Goal: Task Accomplishment & Management: Complete application form

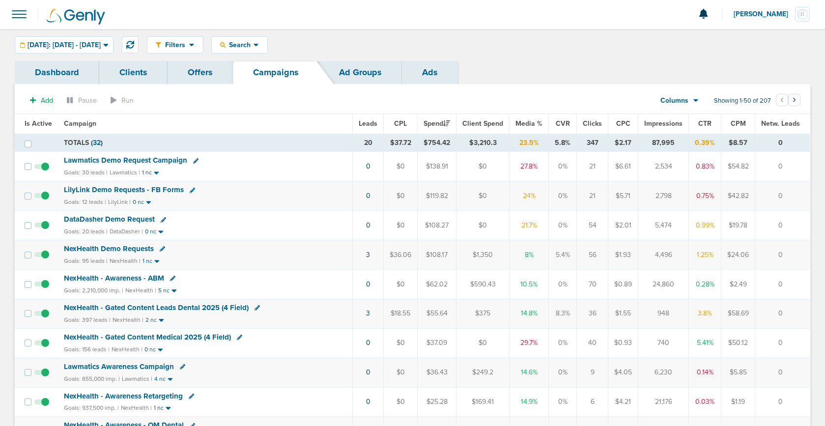
scroll to position [0, 0]
click at [15, 10] on span at bounding box center [19, 14] width 22 height 22
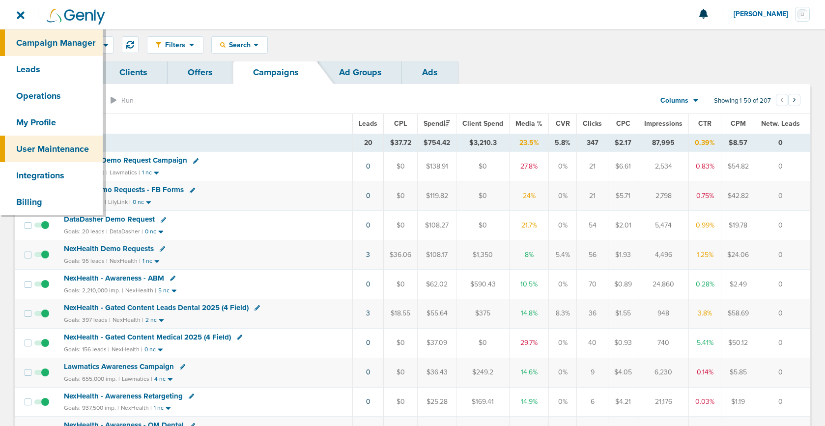
click at [49, 154] on link "User Maintenance" at bounding box center [51, 149] width 103 height 27
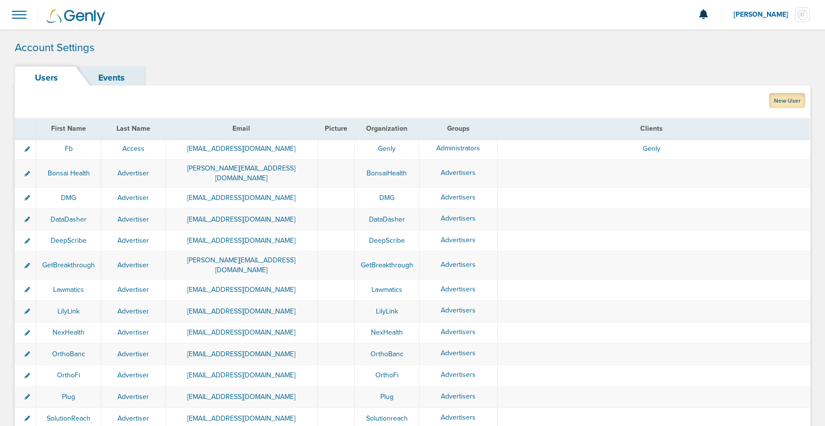
click at [783, 99] on link "New User" at bounding box center [787, 100] width 36 height 15
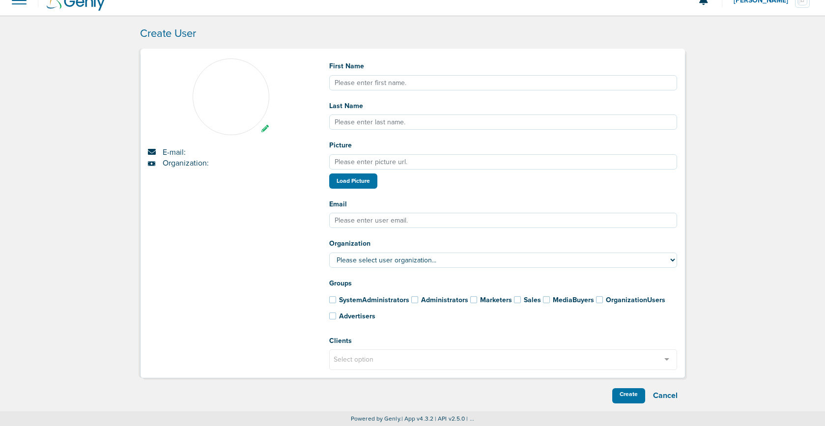
scroll to position [12, 0]
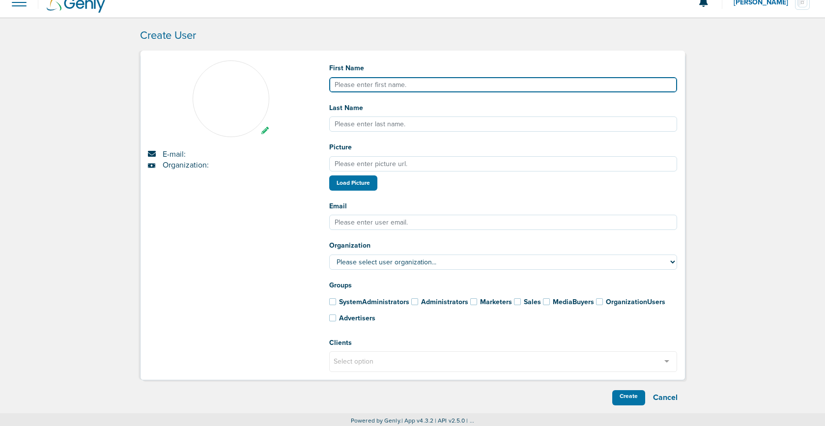
click at [384, 83] on input "First Name" at bounding box center [503, 84] width 348 height 15
type input "[PERSON_NAME]"
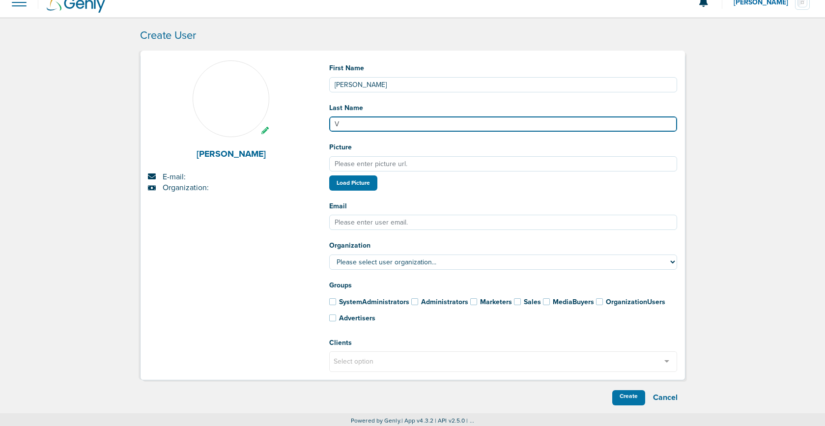
type input "V"
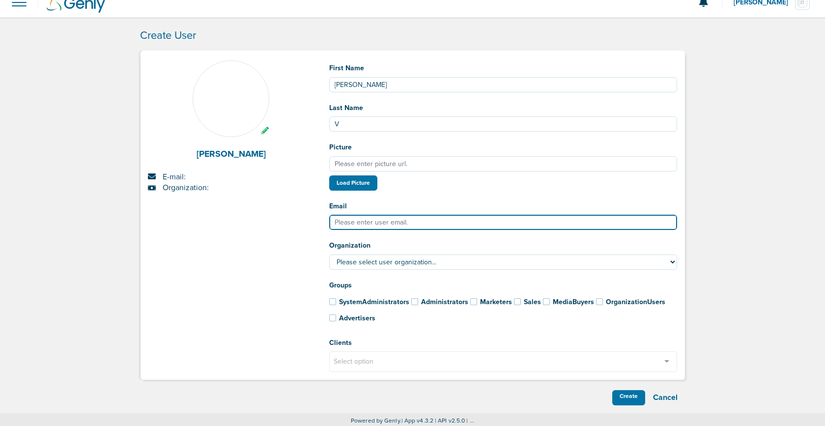
click at [346, 220] on input "Email" at bounding box center [503, 222] width 348 height 15
paste input "[PERSON_NAME][EMAIL_ADDRESS][DOMAIN_NAME]"
type input "[PERSON_NAME][EMAIL_ADDRESS][DOMAIN_NAME]"
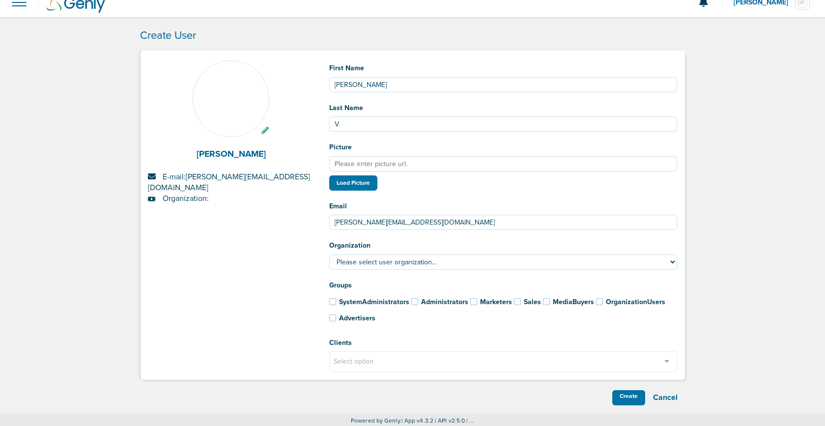
click at [264, 251] on div "[PERSON_NAME] E-mail: [PERSON_NAME][EMAIL_ADDRESS][DOMAIN_NAME] Organization:" at bounding box center [230, 219] width 181 height 319
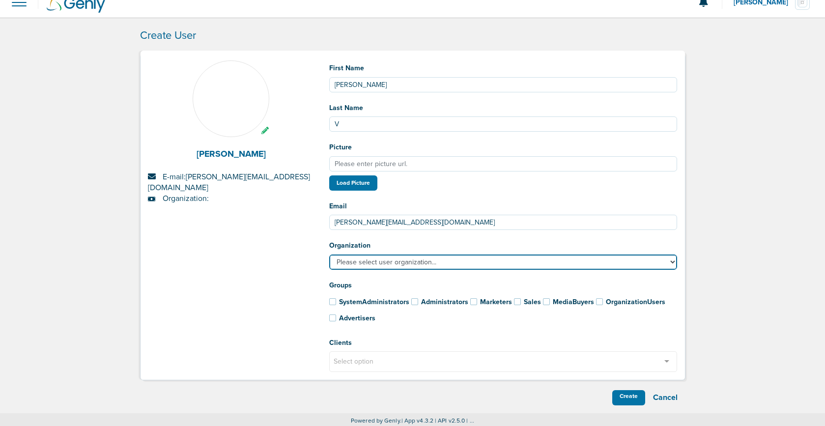
click at [385, 263] on select "Please select user organization... AcceptCare BonsaiHealth DataDasher DeepScrib…" at bounding box center [503, 261] width 348 height 15
select select "183"
click at [329, 254] on select "Please select user organization... AcceptCare BonsaiHealth DataDasher DeepScrib…" at bounding box center [503, 261] width 348 height 15
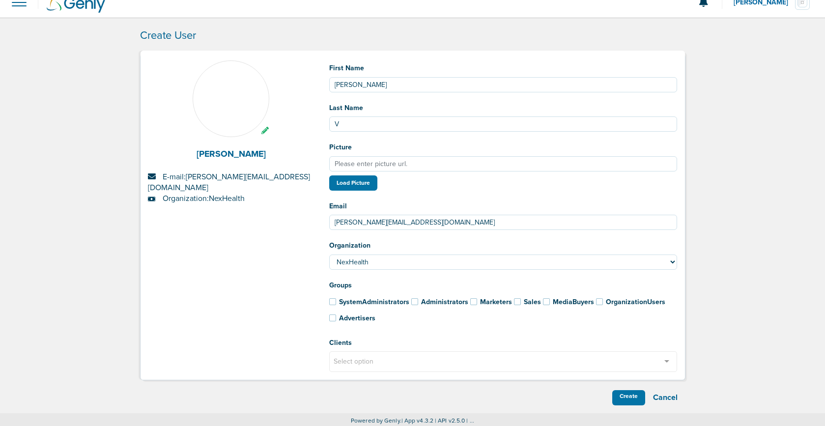
click at [470, 301] on span at bounding box center [473, 301] width 7 height 7
click at [460, 299] on input "Marketers" at bounding box center [460, 299] width 0 height 0
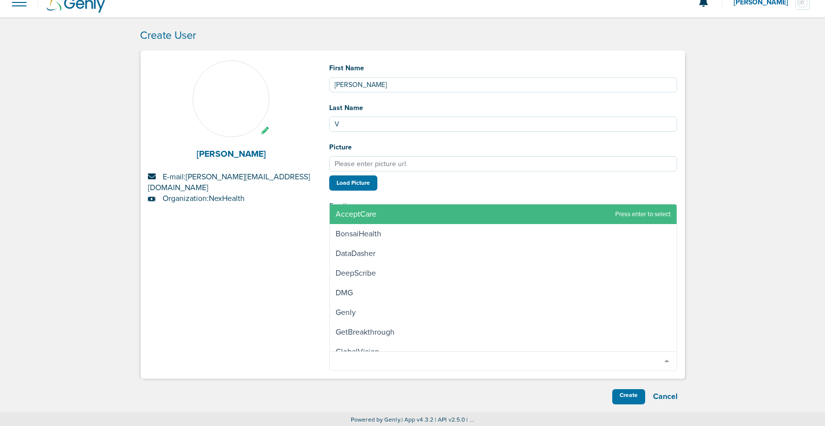
click at [362, 355] on div "Select option" at bounding box center [503, 361] width 348 height 20
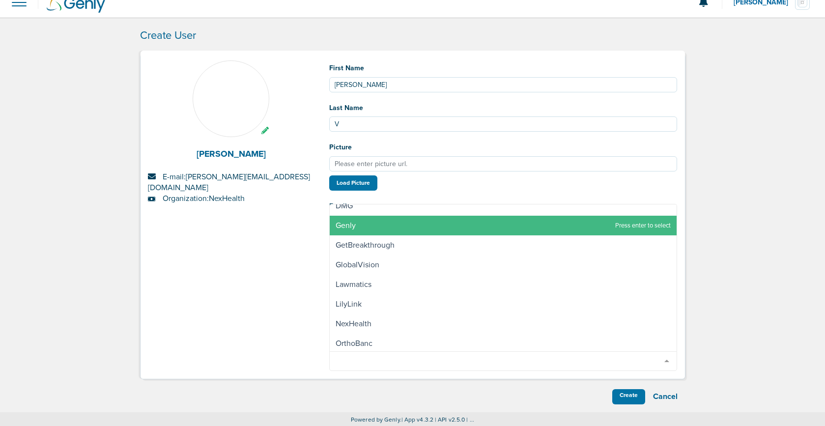
scroll to position [89, 0]
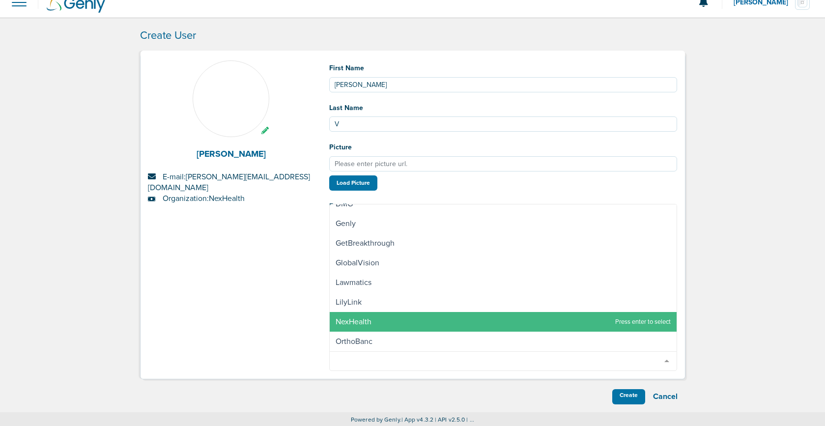
click at [380, 323] on span "NexHealth" at bounding box center [503, 322] width 347 height 20
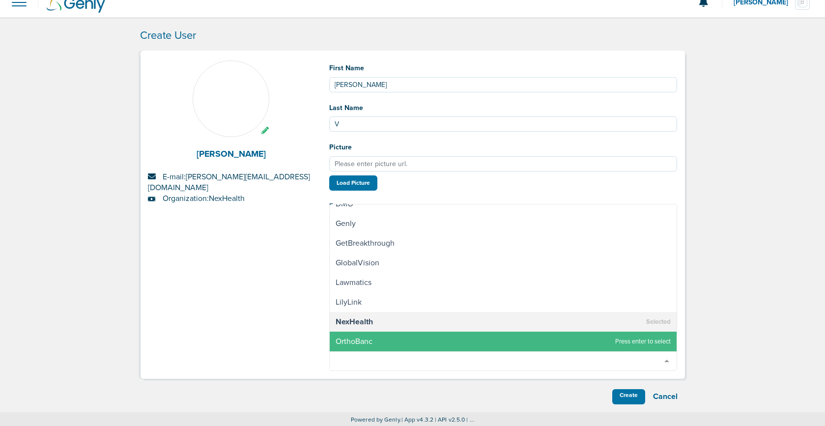
click at [555, 390] on div "Create Cancel" at bounding box center [412, 396] width 545 height 15
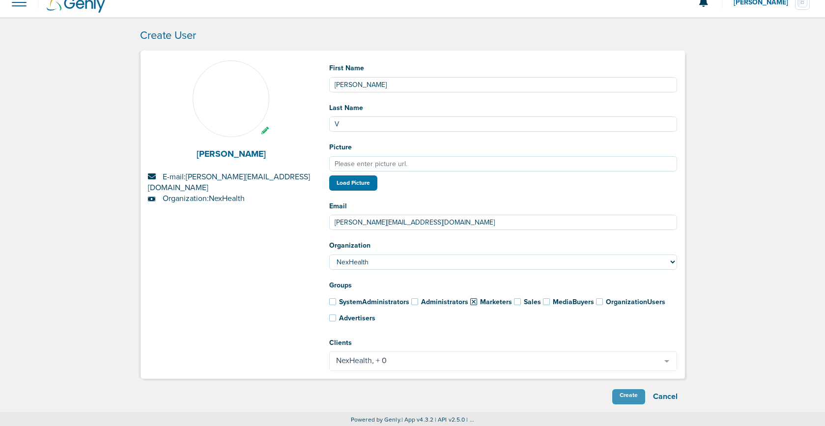
click at [638, 393] on div "Create" at bounding box center [628, 396] width 33 height 15
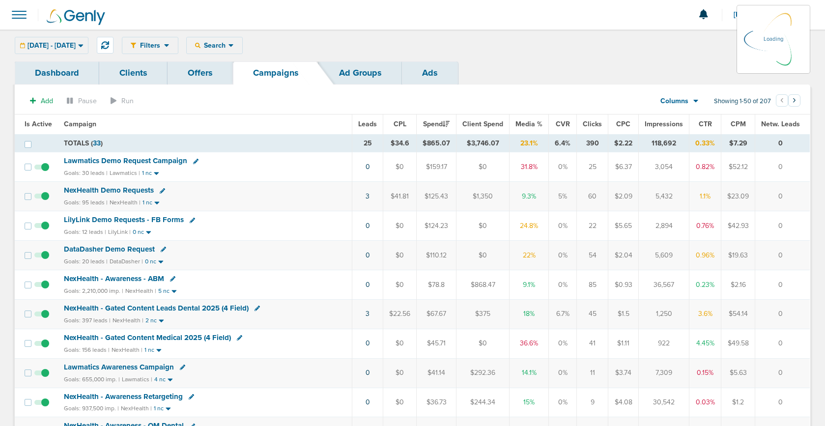
click at [693, 44] on div "Filters Active Only Settings Status Active Inactive Objectives MQL SQL Traffic …" at bounding box center [466, 45] width 688 height 17
click at [769, 14] on span "[PERSON_NAME]" at bounding box center [763, 14] width 61 height 7
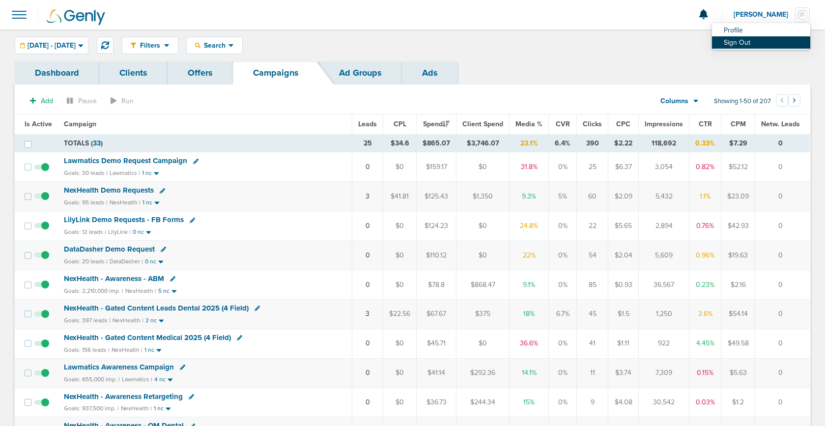
click at [741, 44] on link "Sign Out" at bounding box center [761, 42] width 98 height 12
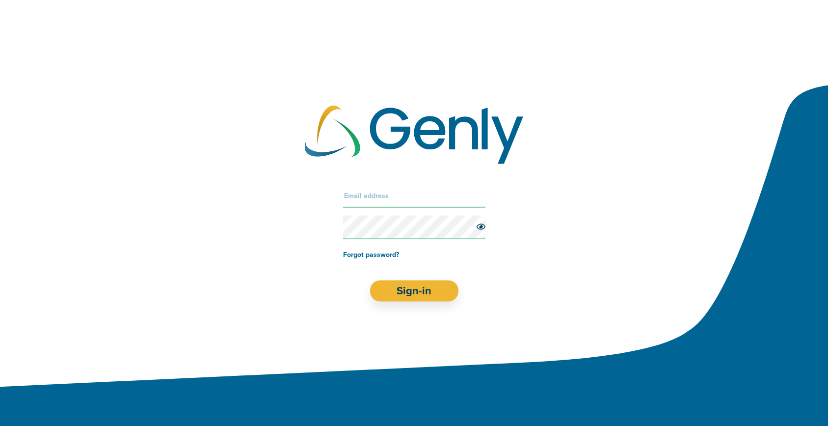
click at [364, 197] on input "text" at bounding box center [414, 196] width 142 height 24
type input "kelsey+test@genly.com"
click at [409, 289] on button "Sign-in" at bounding box center [414, 290] width 89 height 21
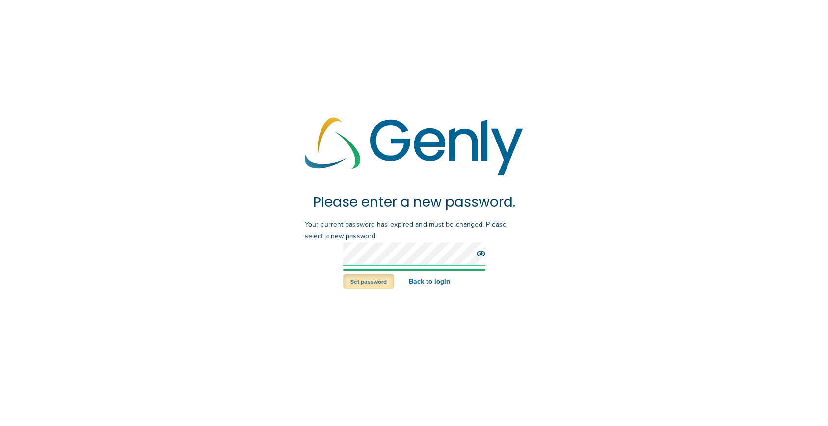
click at [367, 280] on button "Set password" at bounding box center [368, 281] width 51 height 15
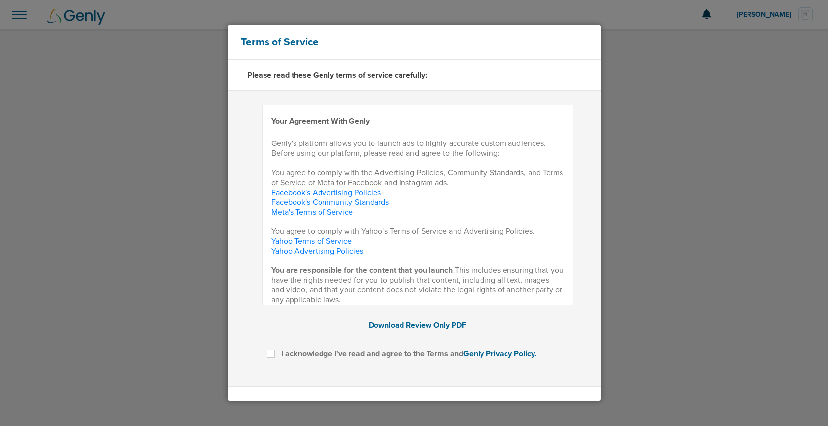
click at [279, 348] on label at bounding box center [279, 348] width 0 height 0
click at [271, 355] on input "I acknowledge I've read and agree to the Terms and Genly Privacy Policy." at bounding box center [271, 353] width 8 height 10
checkbox input "true"
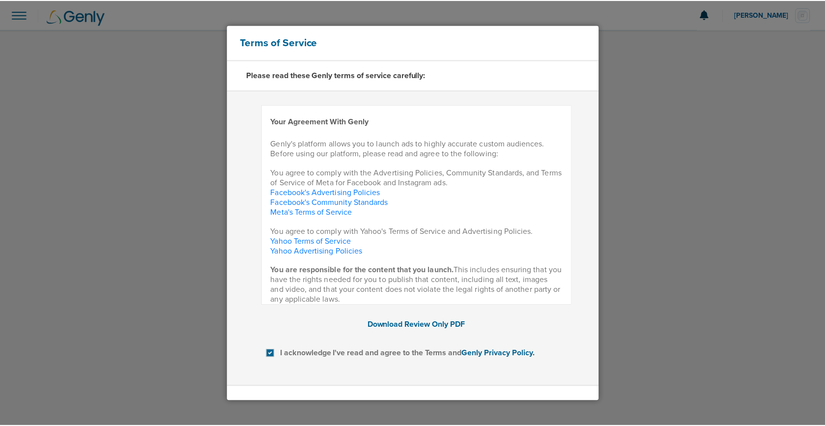
scroll to position [42, 0]
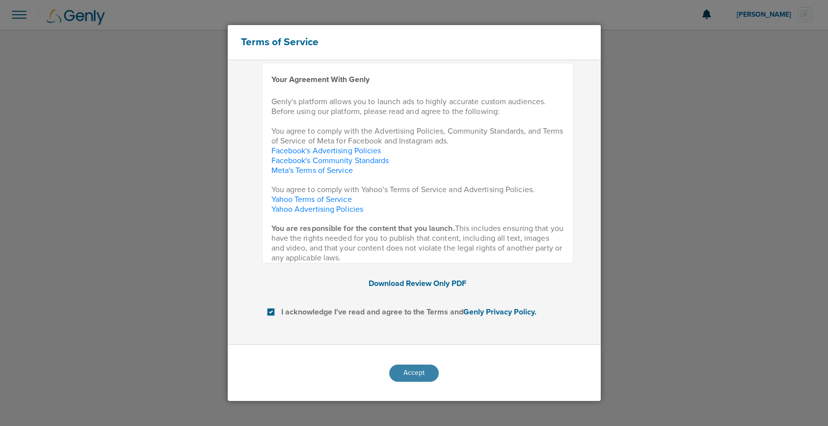
click at [402, 369] on button "Accept" at bounding box center [414, 372] width 50 height 17
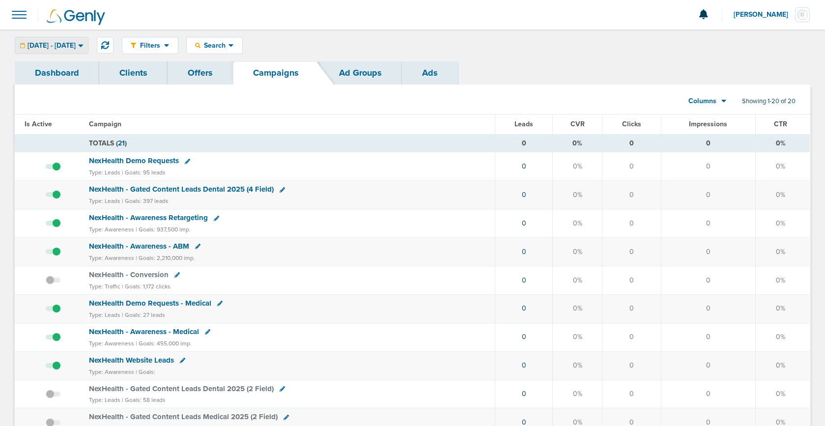
click at [67, 42] on span "10.15.2025 - 10.15.2025" at bounding box center [52, 45] width 48 height 7
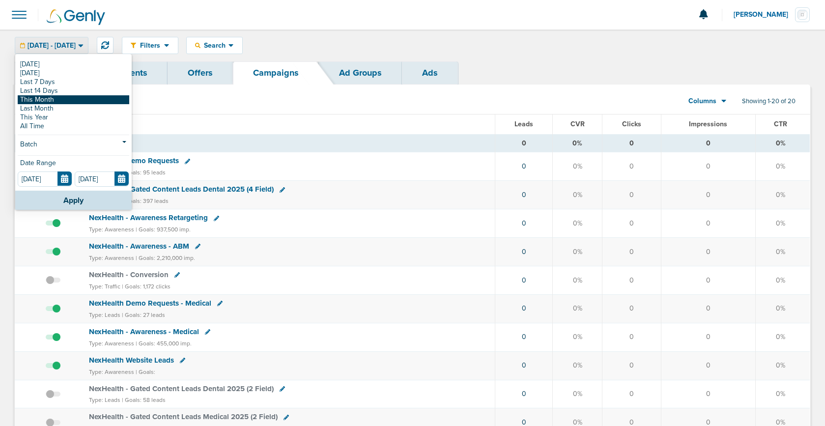
click at [41, 100] on link "This Month" at bounding box center [73, 99] width 111 height 9
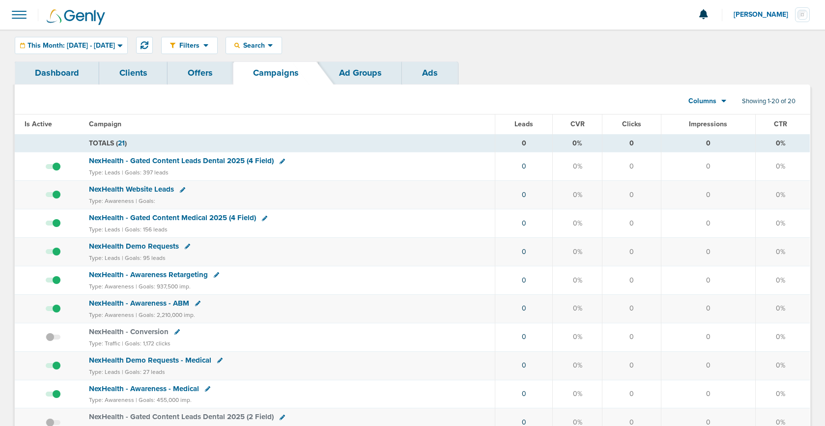
click at [340, 78] on link "Ad Groups" at bounding box center [360, 72] width 83 height 23
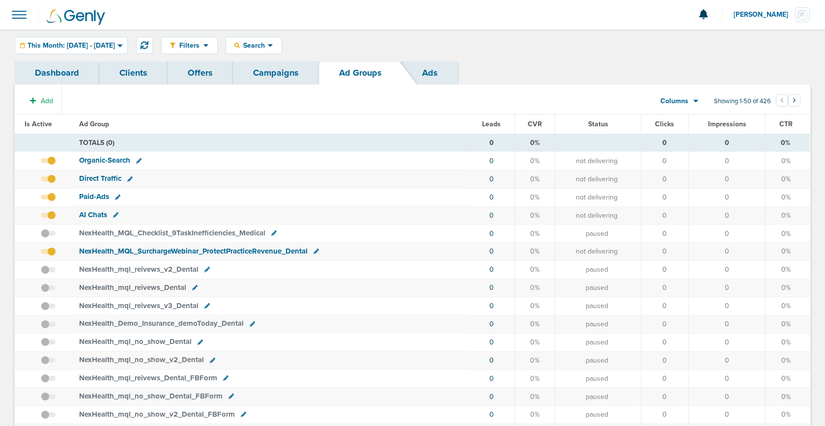
click at [419, 68] on link "Ads" at bounding box center [430, 72] width 56 height 23
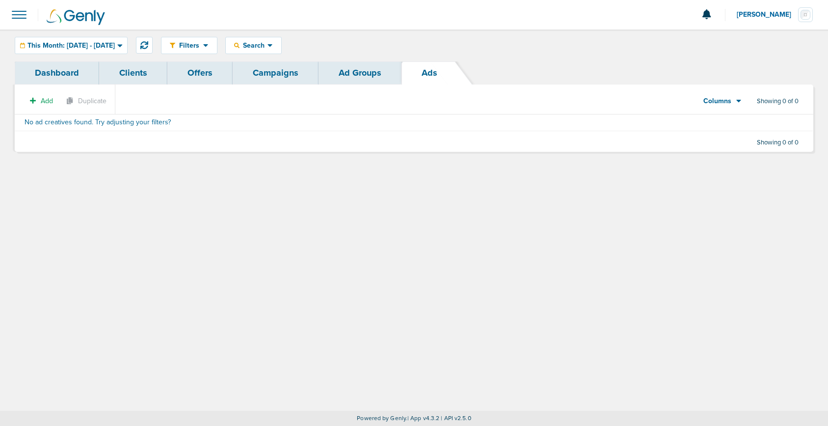
click at [248, 75] on link "Campaigns" at bounding box center [276, 72] width 86 height 23
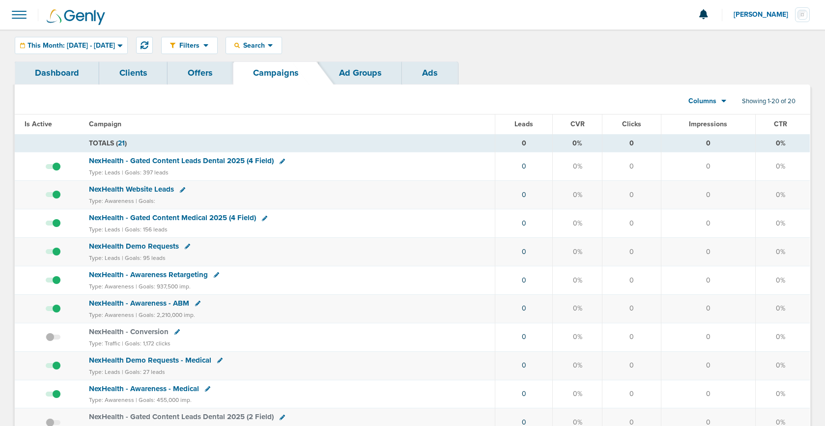
scroll to position [1, 0]
